Goal: Find specific page/section: Find specific page/section

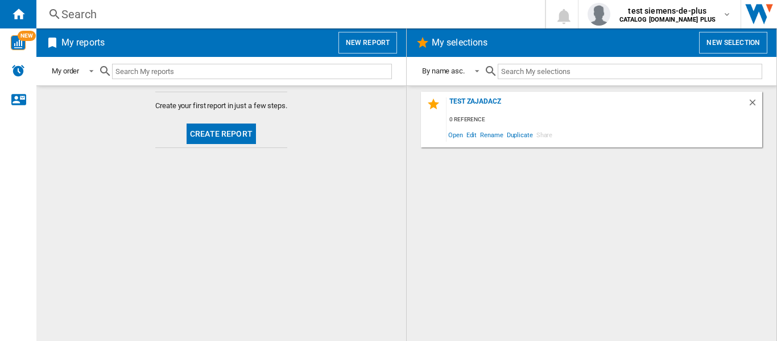
click at [72, 15] on div "Search" at bounding box center [288, 14] width 454 height 16
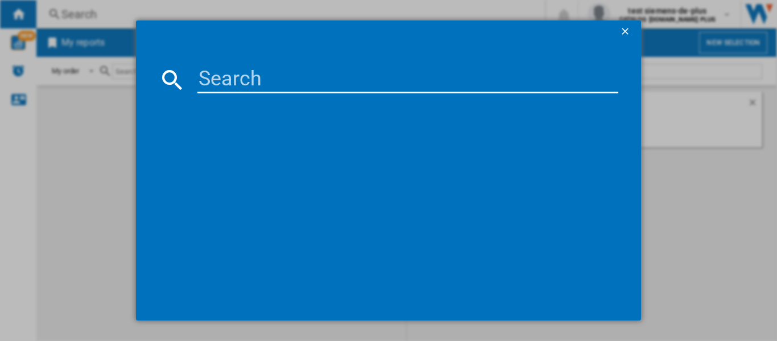
click at [255, 73] on input at bounding box center [407, 79] width 421 height 27
paste input "[PERSON_NAME] 9134911"
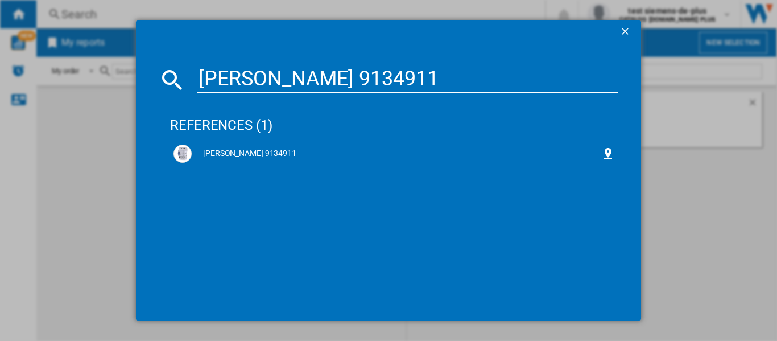
type input "[PERSON_NAME] 9134911"
click at [246, 150] on div "[PERSON_NAME] 9134911" at bounding box center [397, 153] width 410 height 11
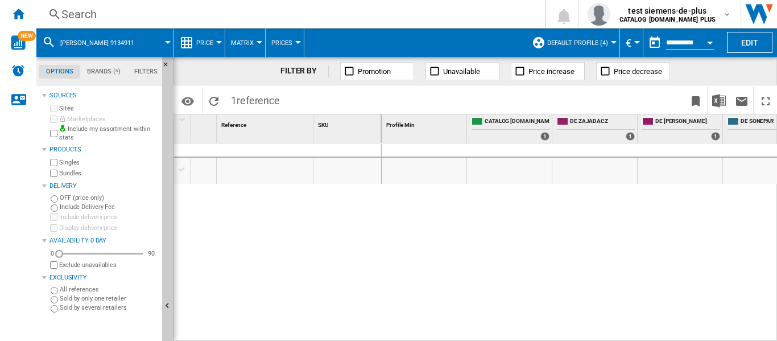
click at [411, 297] on div at bounding box center [580, 242] width 396 height 198
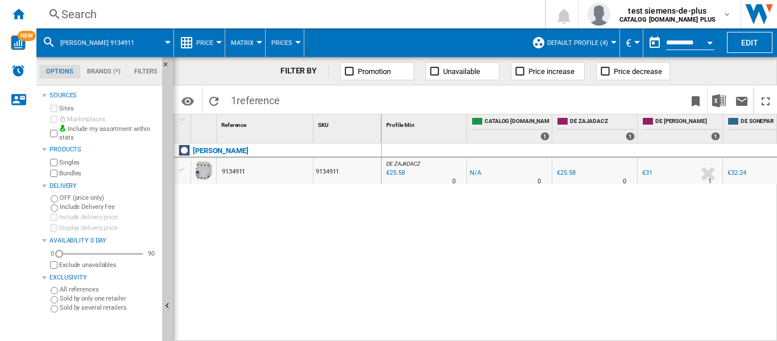
click at [469, 268] on div "DE ZAJADACZ : DE ZAJADACZ -1.0 % €25.58 % N/A 0 DE ZAJADACZ : DE ZAJADACZ -1.0 …" at bounding box center [580, 242] width 396 height 198
click at [399, 250] on div "DE ZAJADACZ : DE ZAJADACZ -1.0 % €25.58 % N/A 0 DE ZAJADACZ : DE ZAJADACZ -1.0 …" at bounding box center [580, 242] width 396 height 198
click at [489, 256] on div "DE ZAJADACZ : DE ZAJADACZ -1.0 % €25.58 % N/A 0 DE ZAJADACZ : DE ZAJADACZ -1.0 …" at bounding box center [580, 242] width 396 height 198
click at [164, 64] on ng-md-icon "Hide" at bounding box center [169, 68] width 14 height 14
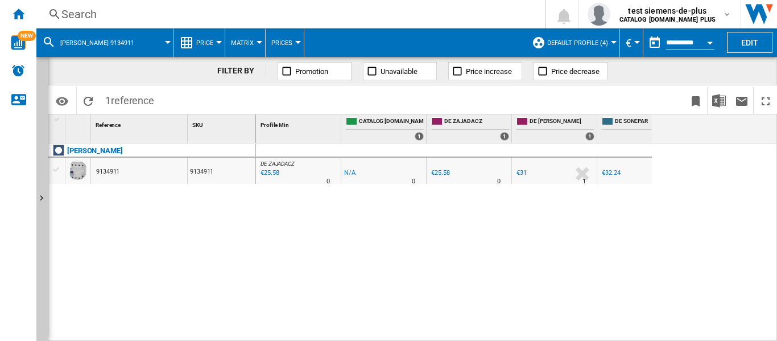
click at [302, 274] on div "DE ZAJADACZ : DE ZAJADACZ -1.0 % €25.58 % N/A 0 DE ZAJADACZ : DE ZAJADACZ -1.0 …" at bounding box center [454, 242] width 396 height 198
drag, startPoint x: 427, startPoint y: 121, endPoint x: 444, endPoint y: 124, distance: 17.9
click at [444, 123] on div "DE ZAJADACZ 1" at bounding box center [469, 128] width 85 height 28
